Goal: Communication & Community: Connect with others

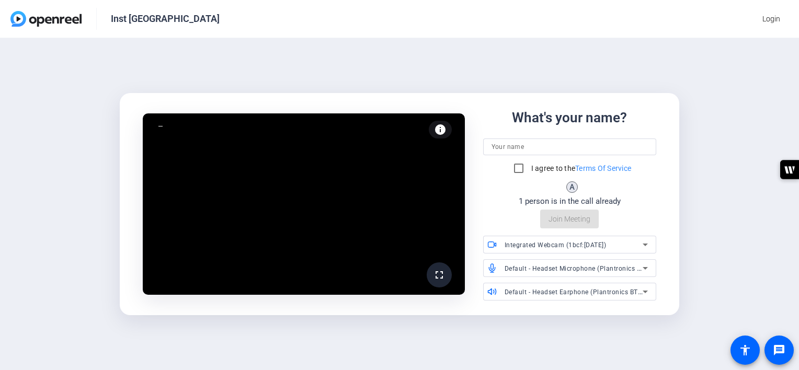
click at [512, 144] on input at bounding box center [570, 147] width 157 height 13
type input "[PERSON_NAME]"
click at [515, 163] on input "I agree to the Terms Of Service" at bounding box center [518, 168] width 21 height 21
checkbox input "true"
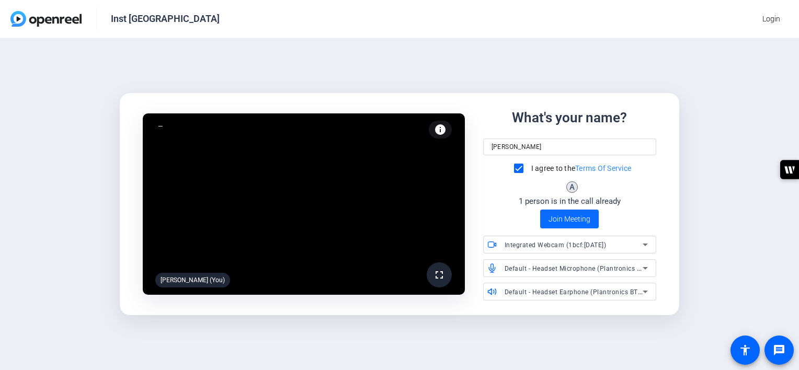
click at [556, 217] on span "Join Meeting" at bounding box center [570, 219] width 42 height 11
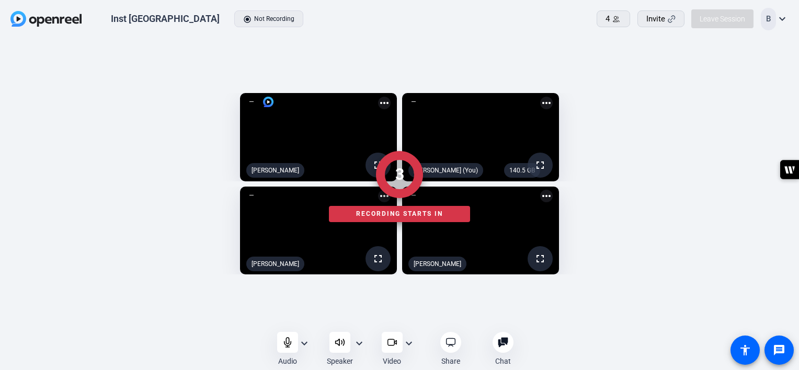
click at [285, 343] on div at bounding box center [399, 350] width 799 height 30
click at [305, 343] on div at bounding box center [399, 350] width 799 height 30
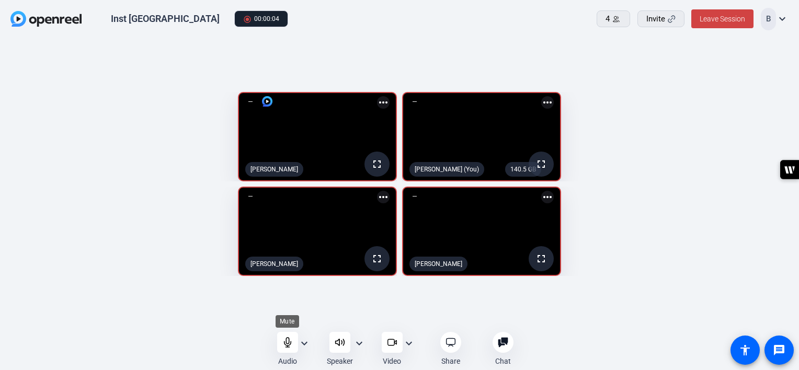
click at [287, 339] on icon at bounding box center [287, 342] width 10 height 10
click at [554, 196] on mat-icon "more_horiz" at bounding box center [547, 197] width 13 height 13
click at [600, 212] on span "Pin to screen" at bounding box center [589, 214] width 42 height 13
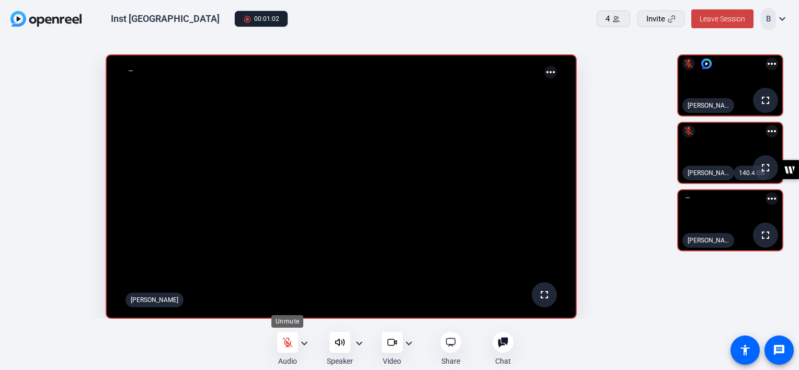
click at [284, 345] on icon at bounding box center [287, 342] width 10 height 10
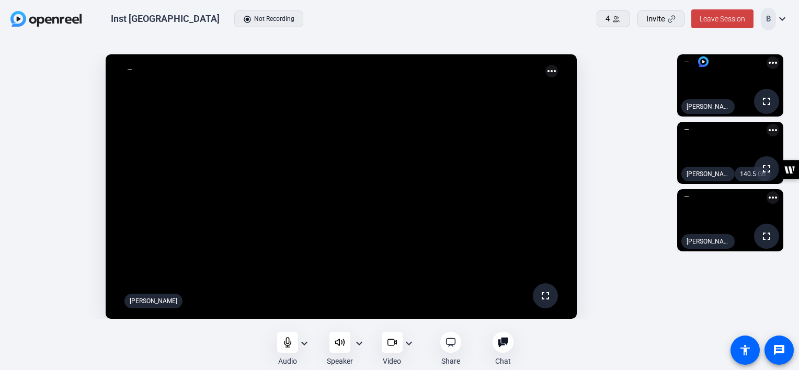
drag, startPoint x: 290, startPoint y: 339, endPoint x: 261, endPoint y: 348, distance: 30.1
click at [261, 348] on div "Audio expand_more Speaker expand_more Video expand_more Share Chat 0 more_horiz…" at bounding box center [399, 350] width 799 height 30
click at [287, 343] on icon at bounding box center [287, 342] width 10 height 10
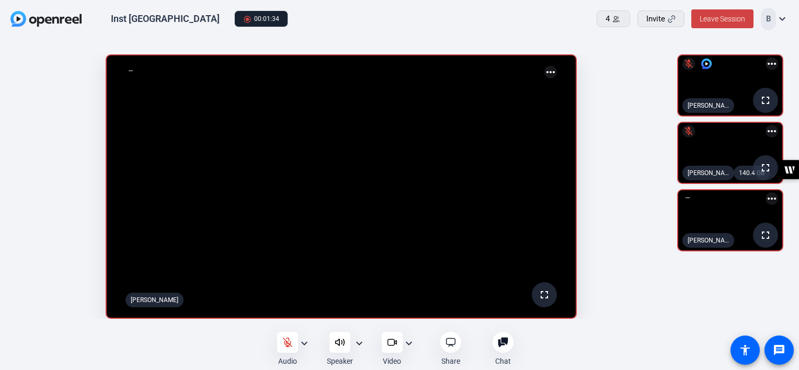
click at [772, 199] on mat-icon "more_horiz" at bounding box center [772, 198] width 13 height 13
click at [759, 210] on span "Pin to screen" at bounding box center [749, 214] width 42 height 13
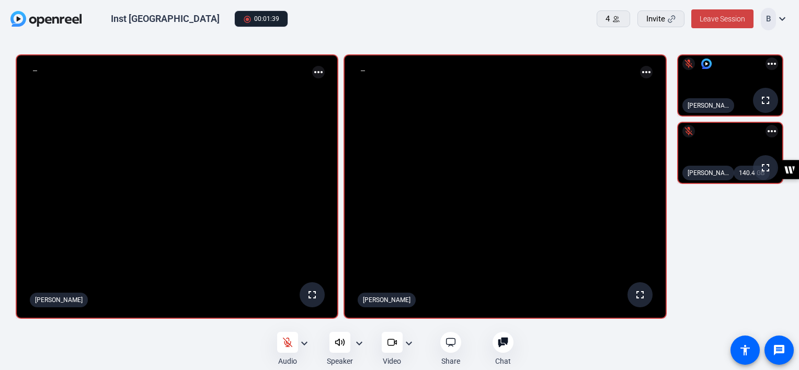
click at [650, 70] on mat-icon "more_horiz" at bounding box center [646, 72] width 13 height 13
click at [634, 89] on span "Remove pin" at bounding box center [624, 87] width 42 height 13
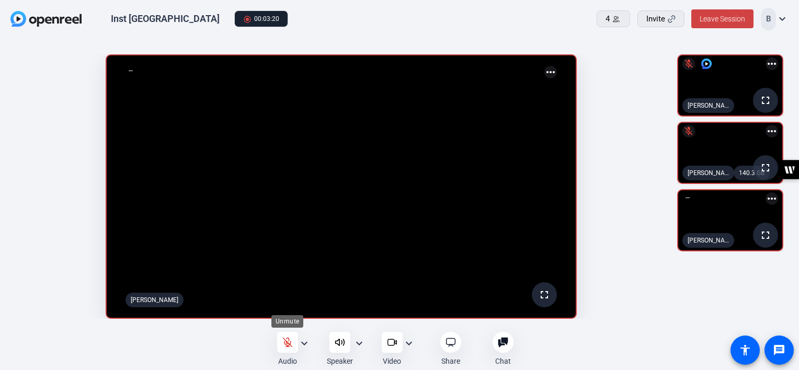
click at [284, 346] on icon at bounding box center [287, 342] width 10 height 10
click at [290, 340] on icon at bounding box center [287, 342] width 10 height 10
click at [770, 197] on mat-icon "more_horiz" at bounding box center [772, 198] width 13 height 13
click at [745, 214] on span "Pin to screen" at bounding box center [749, 214] width 42 height 13
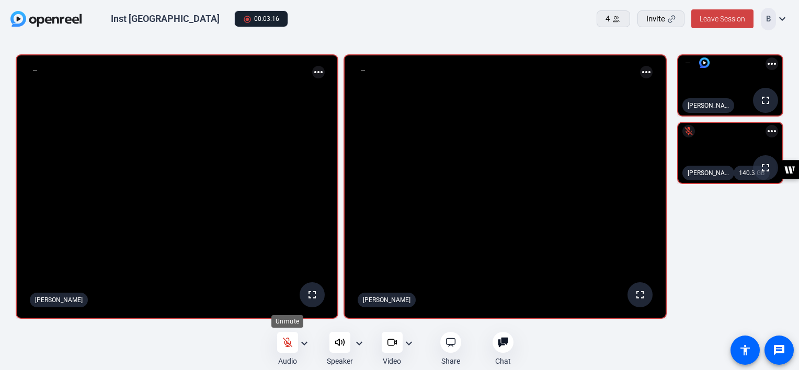
click at [287, 339] on icon at bounding box center [287, 342] width 10 height 10
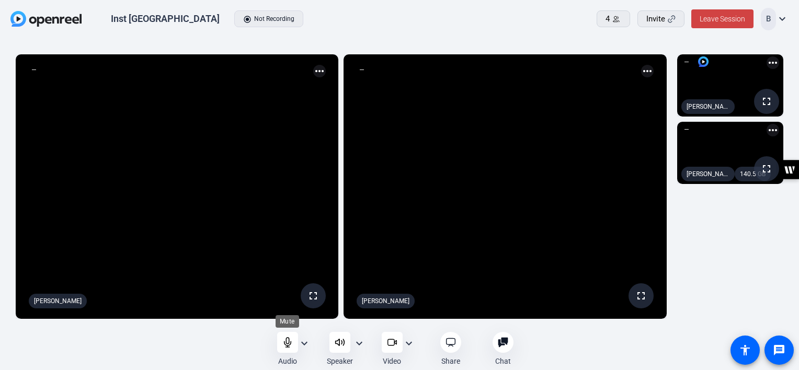
click at [288, 346] on icon at bounding box center [287, 342] width 10 height 10
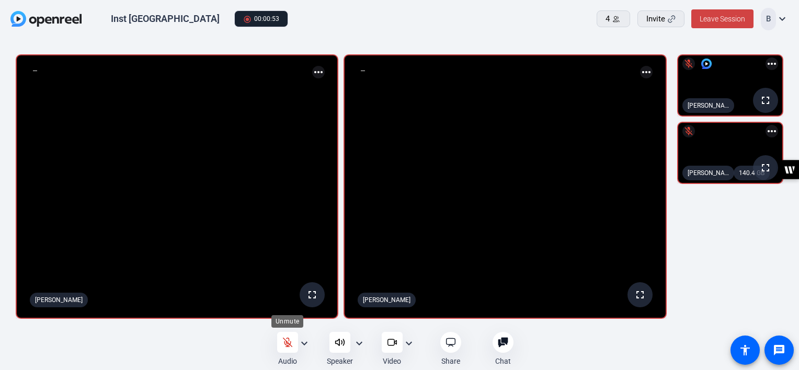
click at [290, 335] on div at bounding box center [287, 342] width 21 height 21
click at [289, 339] on icon at bounding box center [287, 342] width 7 height 9
click at [288, 340] on icon at bounding box center [287, 342] width 10 height 10
click at [289, 338] on icon at bounding box center [287, 342] width 7 height 9
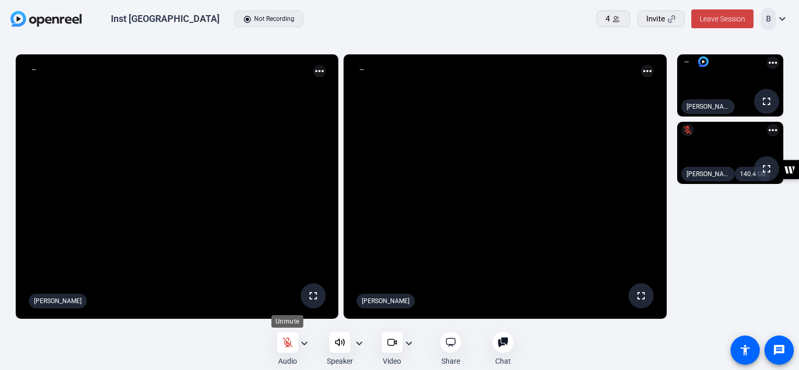
click at [283, 338] on icon at bounding box center [287, 342] width 9 height 9
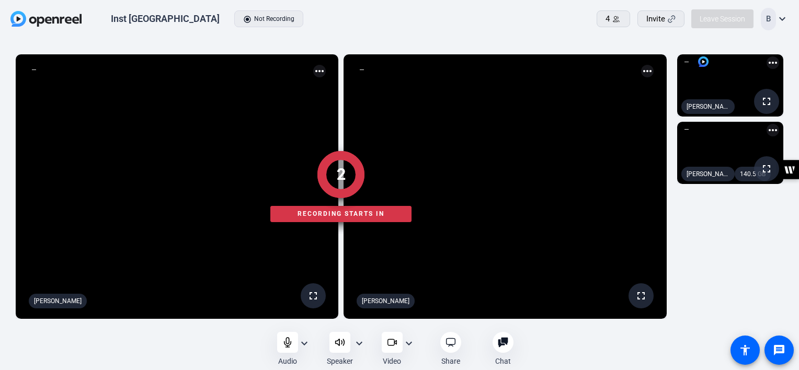
click at [284, 341] on div at bounding box center [399, 350] width 799 height 30
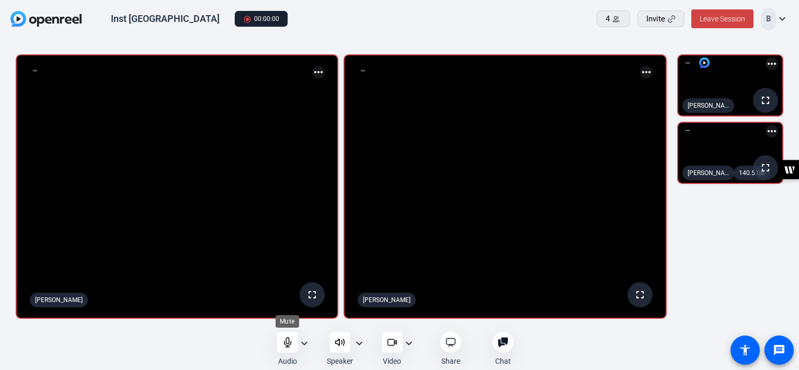
click at [284, 341] on icon at bounding box center [287, 342] width 10 height 10
click at [286, 344] on icon at bounding box center [287, 342] width 10 height 10
click at [293, 344] on div at bounding box center [287, 342] width 21 height 21
click at [287, 339] on icon at bounding box center [287, 342] width 10 height 10
click at [287, 340] on icon at bounding box center [287, 342] width 10 height 10
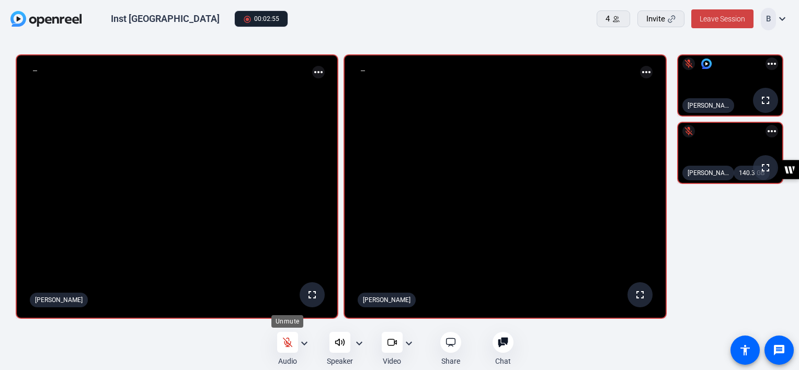
click at [286, 345] on icon at bounding box center [287, 342] width 9 height 9
click at [286, 345] on icon at bounding box center [287, 342] width 10 height 10
click at [282, 340] on icon at bounding box center [287, 342] width 10 height 10
